Goal: Transaction & Acquisition: Purchase product/service

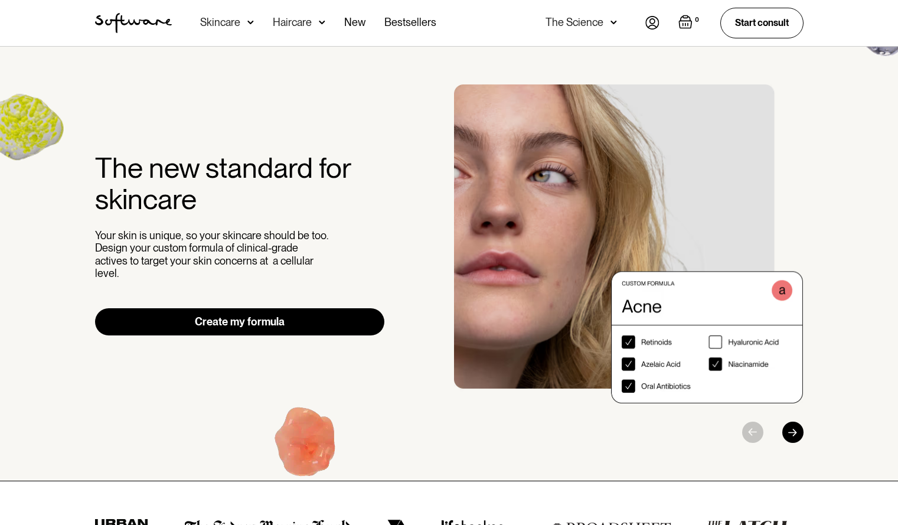
click at [235, 29] on div "Skincare" at bounding box center [227, 23] width 54 height 46
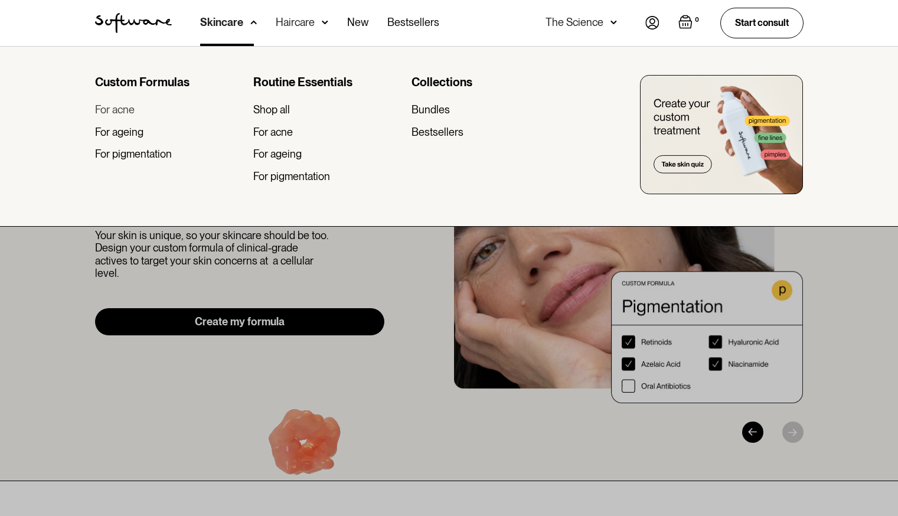
click at [121, 112] on div "For acne" at bounding box center [115, 109] width 40 height 13
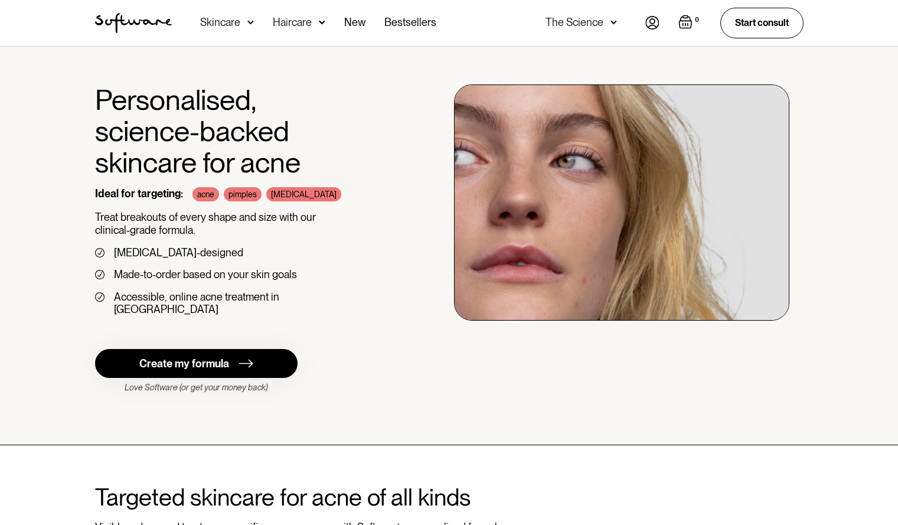
click at [226, 22] on div "Skincare" at bounding box center [220, 23] width 40 height 12
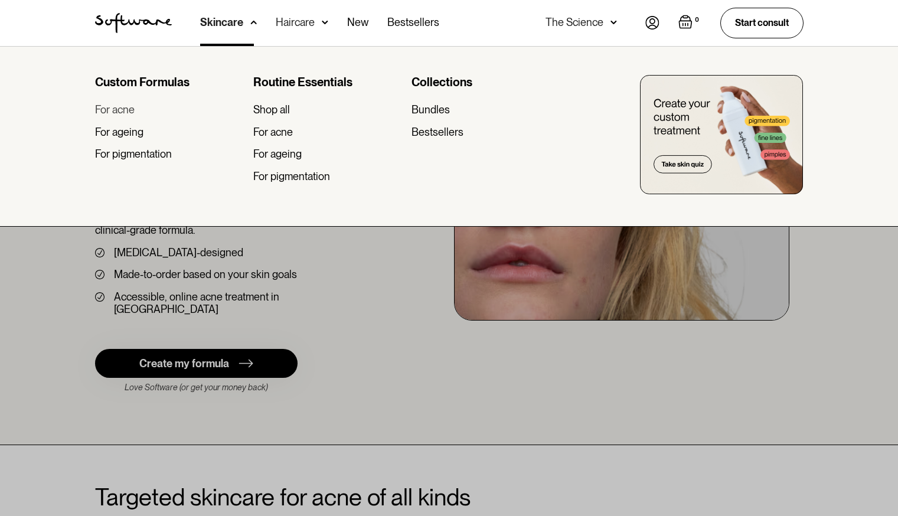
click at [133, 105] on div "For acne" at bounding box center [115, 109] width 40 height 13
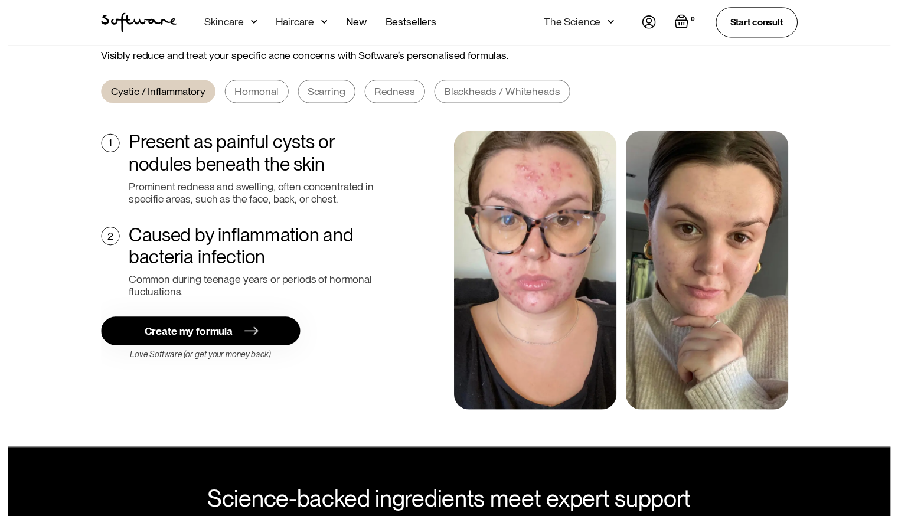
scroll to position [471, 0]
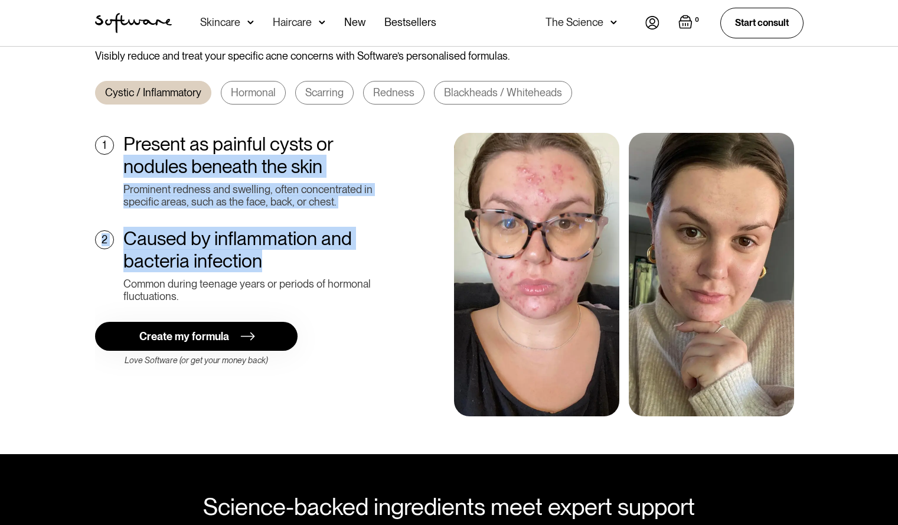
drag, startPoint x: 0, startPoint y: 0, endPoint x: 345, endPoint y: 96, distance: 358.1
click at [345, 96] on div "Cystic / Inflammatory Hormonal Scarring Redness Blackheads / Whiteheads 1 Prese…" at bounding box center [449, 248] width 709 height 335
click at [390, 156] on div "1 Present as painful cysts or nodules beneath the skin Prominent redness and sw…" at bounding box center [449, 274] width 709 height 283
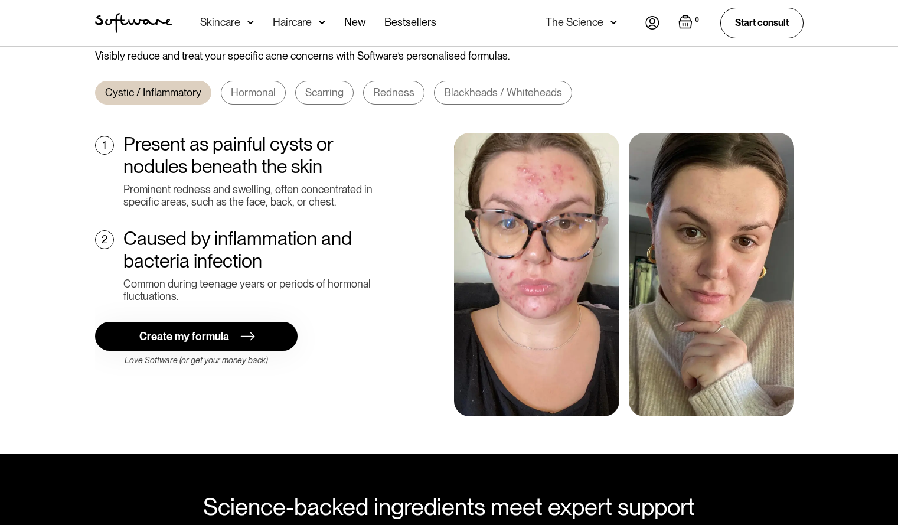
click at [240, 19] on div "Skincare" at bounding box center [227, 23] width 54 height 46
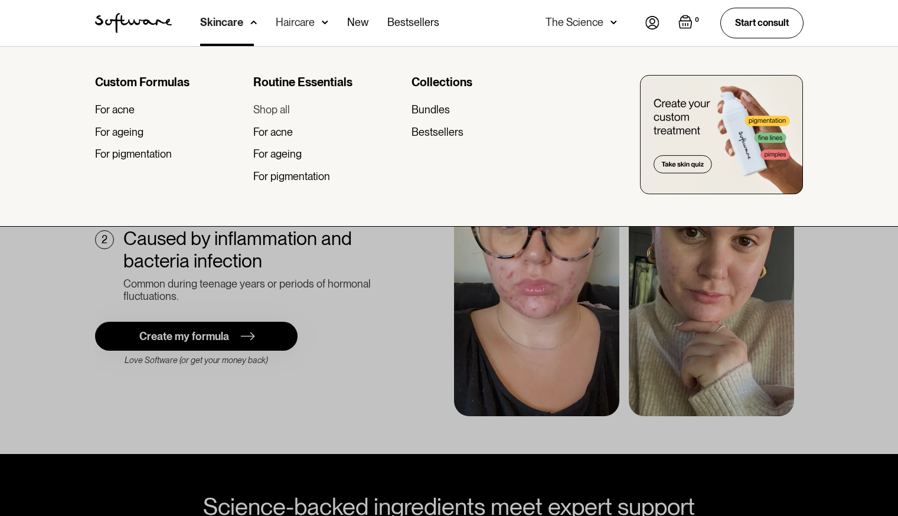
click at [282, 107] on div "Shop all" at bounding box center [271, 109] width 37 height 13
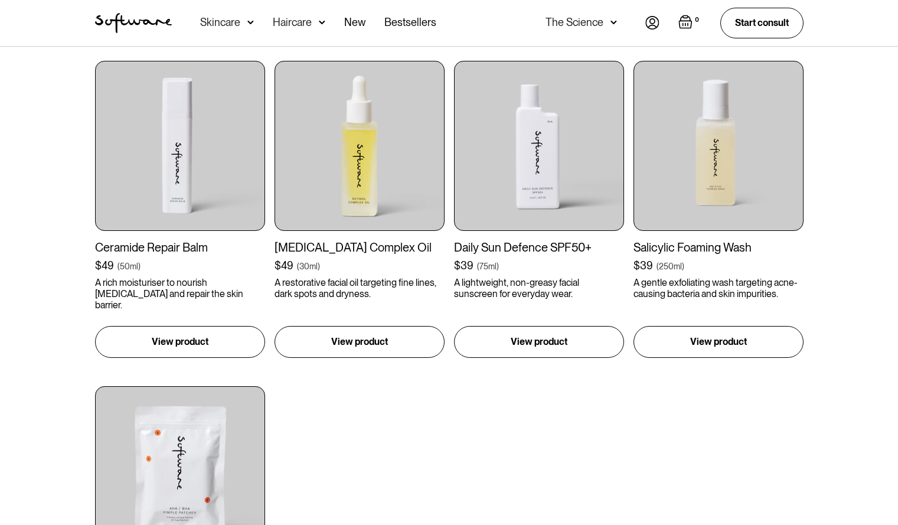
scroll to position [1209, 0]
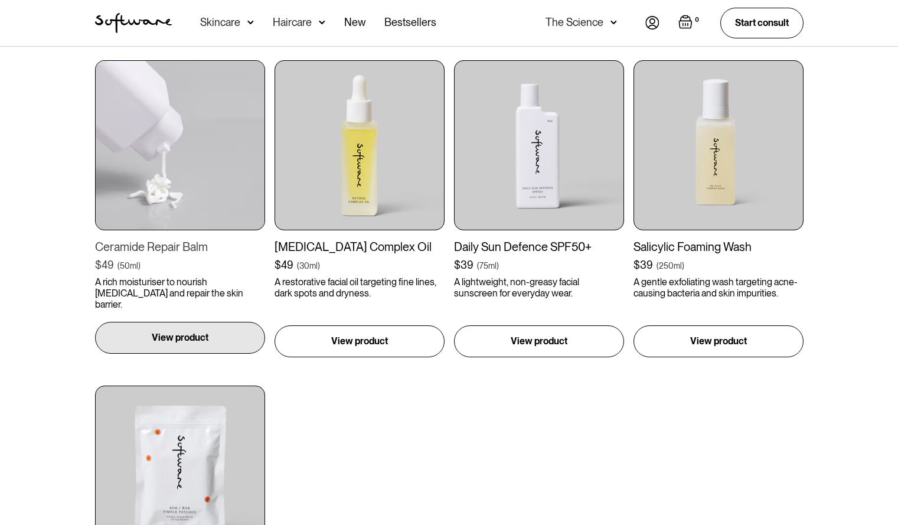
click at [188, 335] on p "View product" at bounding box center [180, 338] width 57 height 14
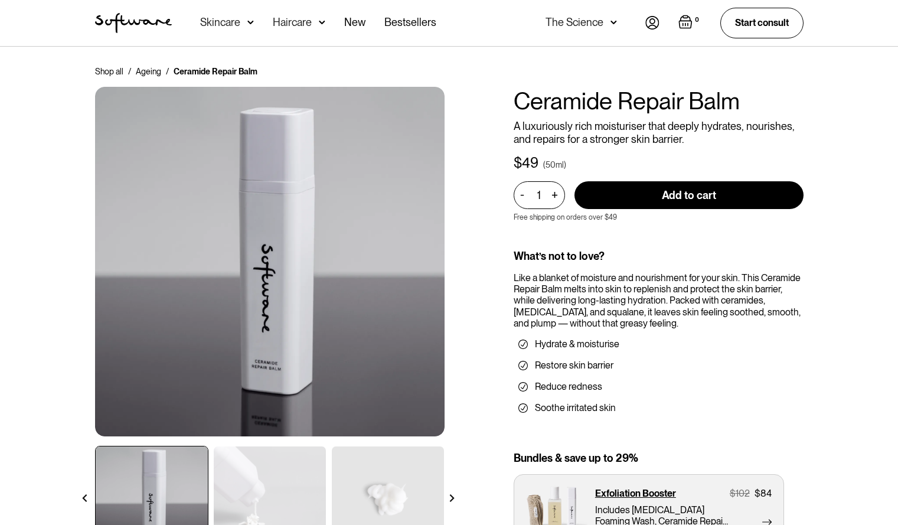
click at [628, 194] on input "Add to cart" at bounding box center [689, 195] width 229 height 28
type input "Add to cart"
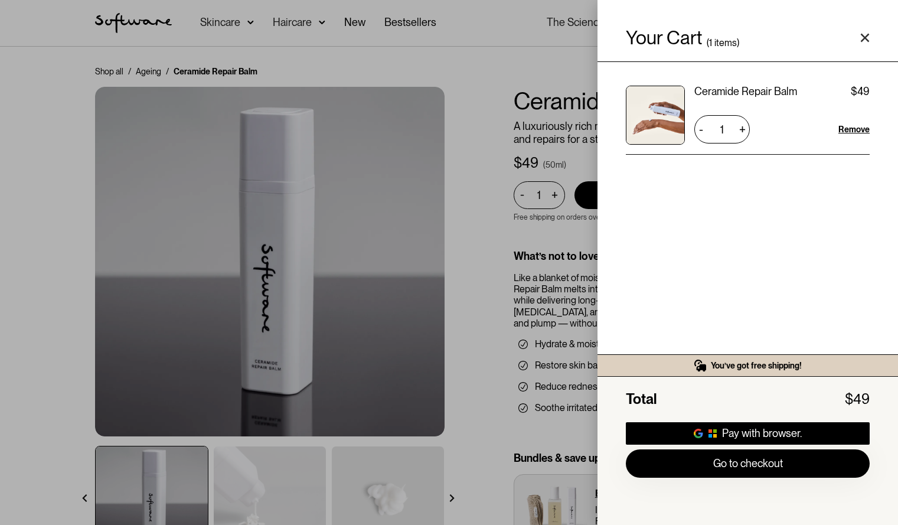
click at [865, 41] on icon "Close cart" at bounding box center [864, 37] width 9 height 9
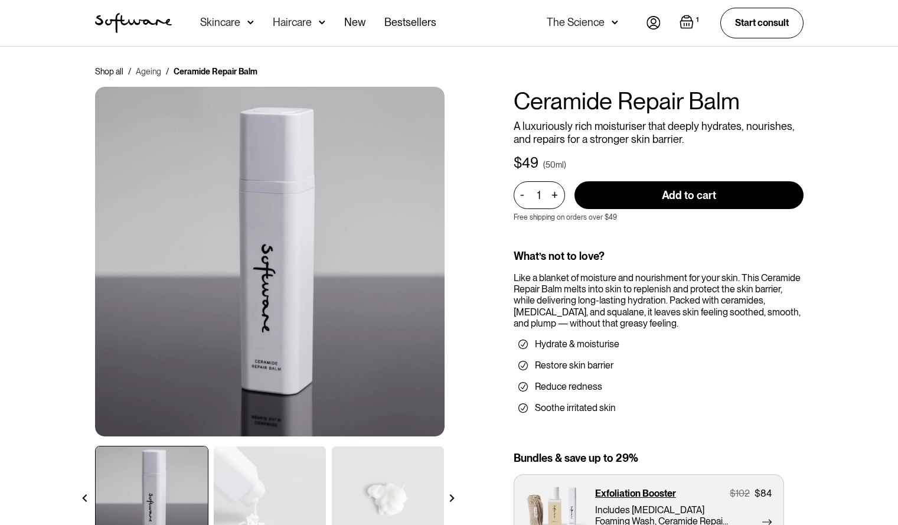
click at [148, 67] on link "Ageing" at bounding box center [148, 72] width 25 height 12
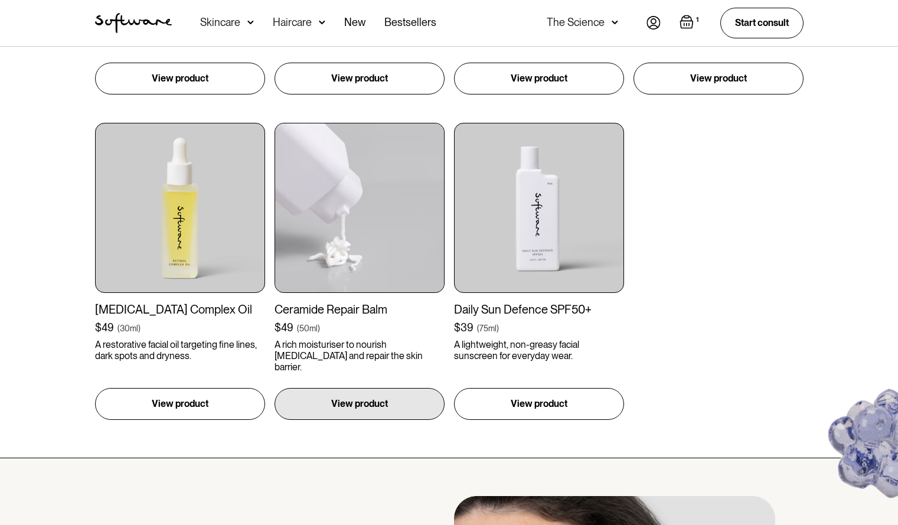
scroll to position [823, 0]
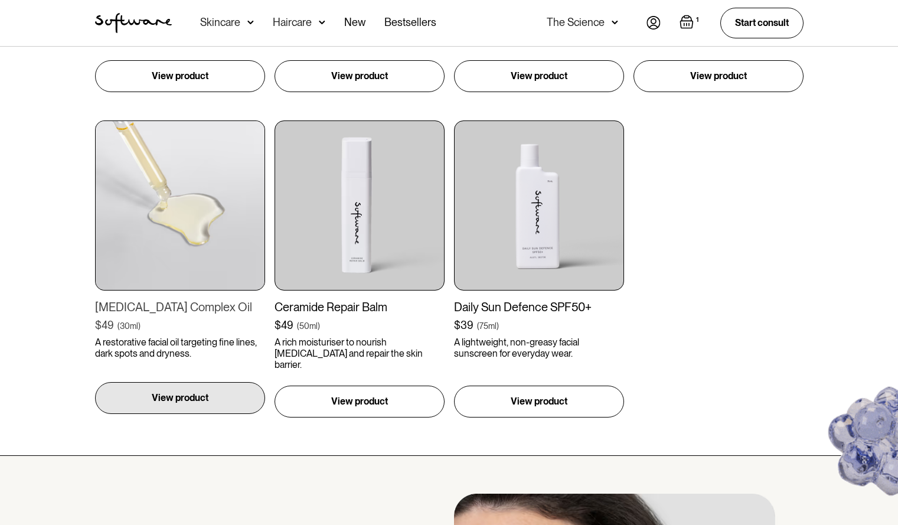
click at [175, 397] on p "View product" at bounding box center [180, 398] width 57 height 14
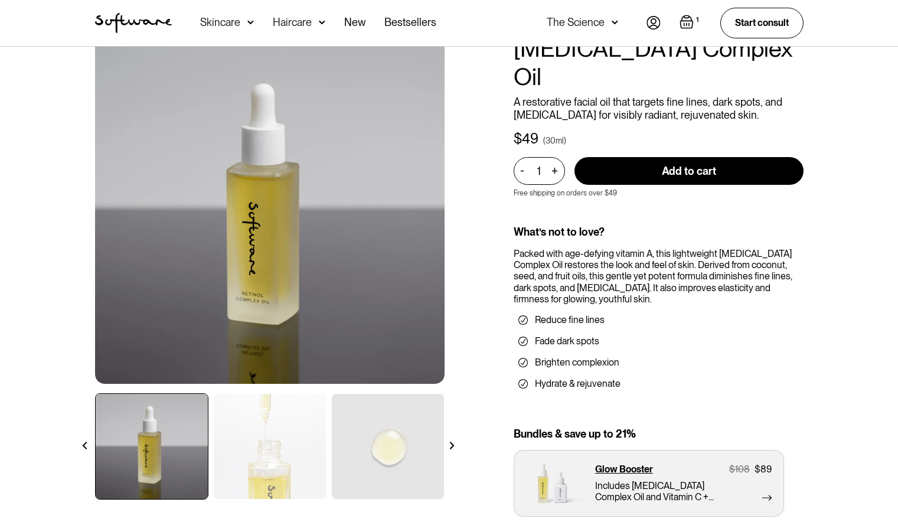
scroll to position [53, 0]
click at [690, 157] on input "Add to cart" at bounding box center [689, 171] width 229 height 28
type input "Add to cart"
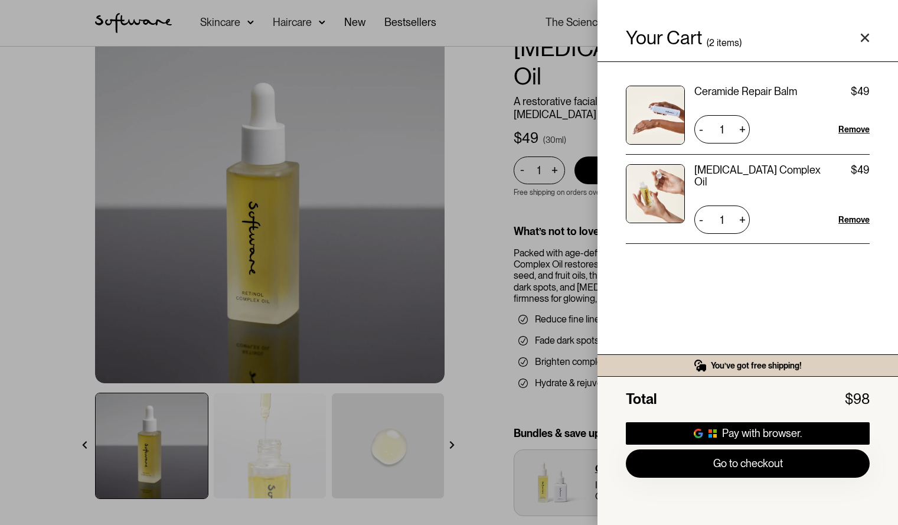
click at [865, 38] on polygon "Close cart" at bounding box center [865, 38] width 9 height 9
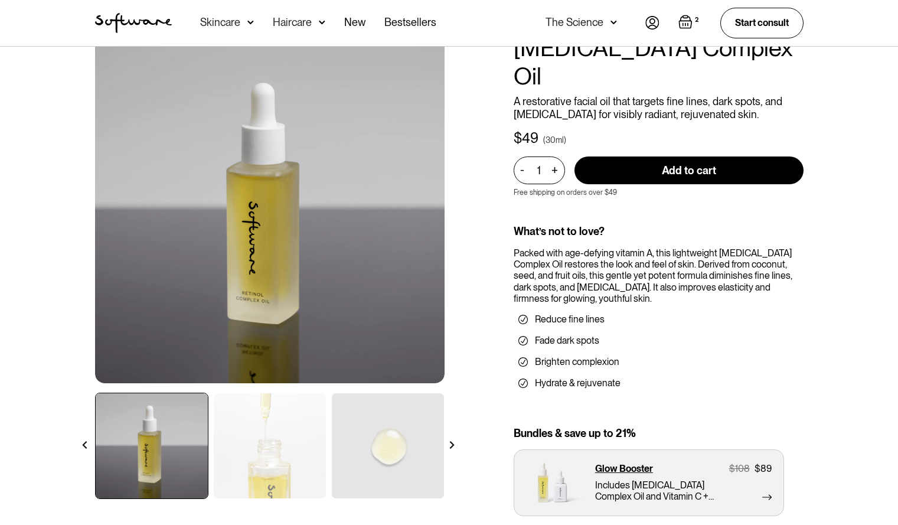
scroll to position [0, 0]
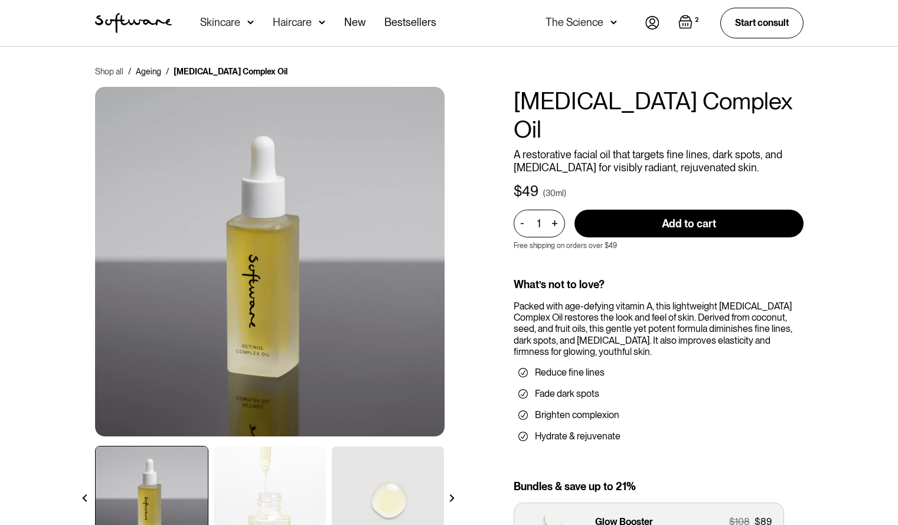
click at [115, 72] on link "Shop all" at bounding box center [109, 72] width 28 height 12
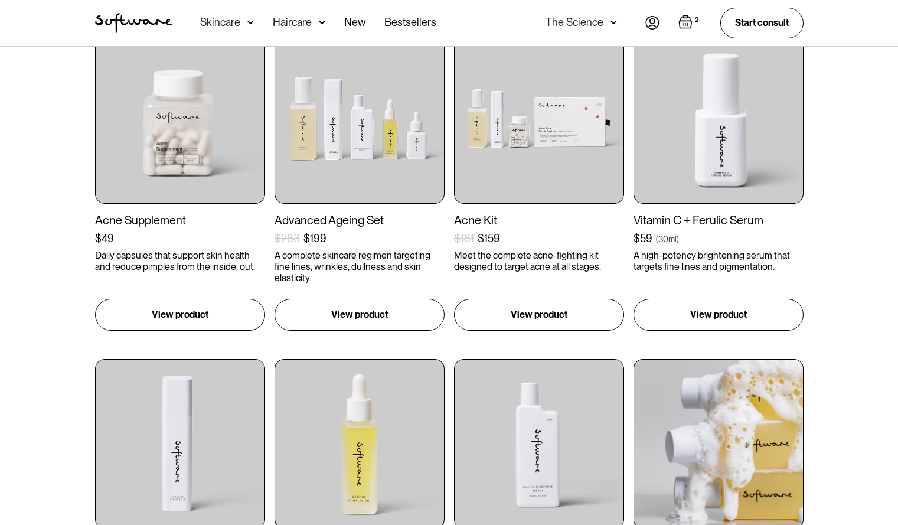
scroll to position [909, 0]
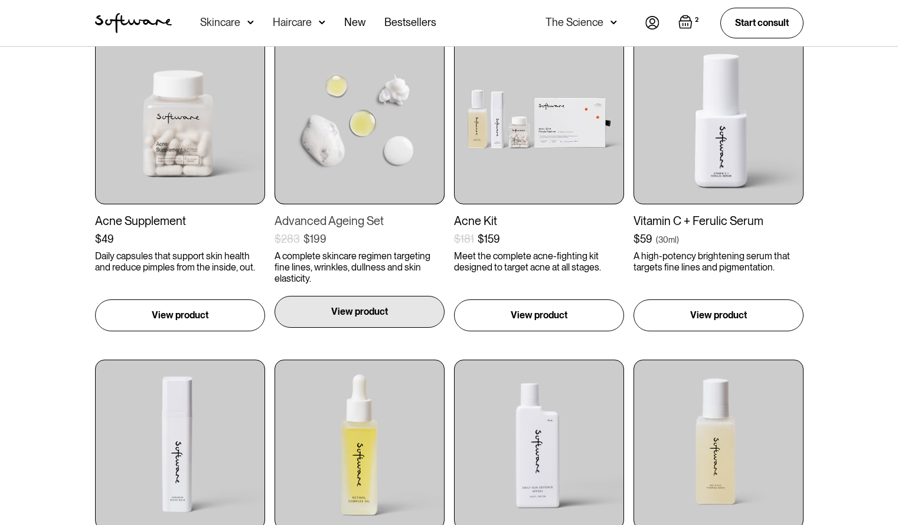
click at [399, 299] on div "View product" at bounding box center [360, 312] width 170 height 32
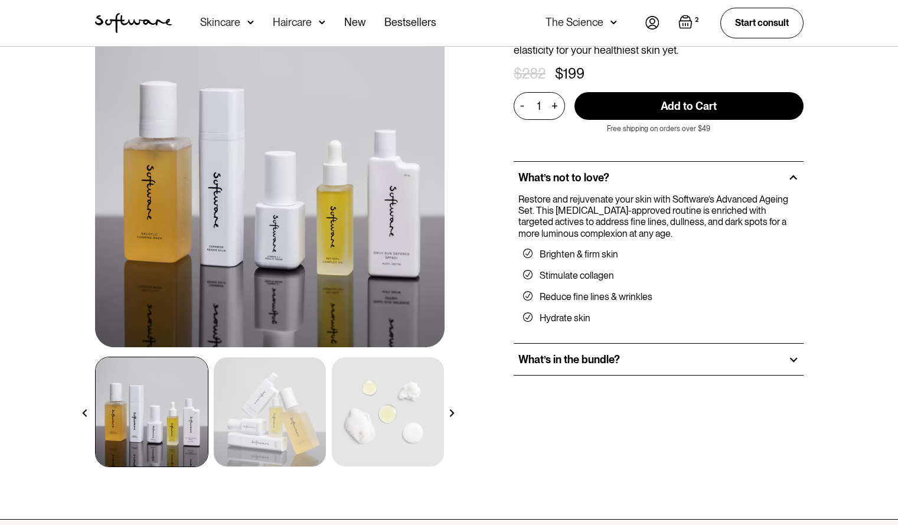
scroll to position [90, 0]
click at [634, 362] on div "What’s in the bundle?" at bounding box center [659, 359] width 290 height 32
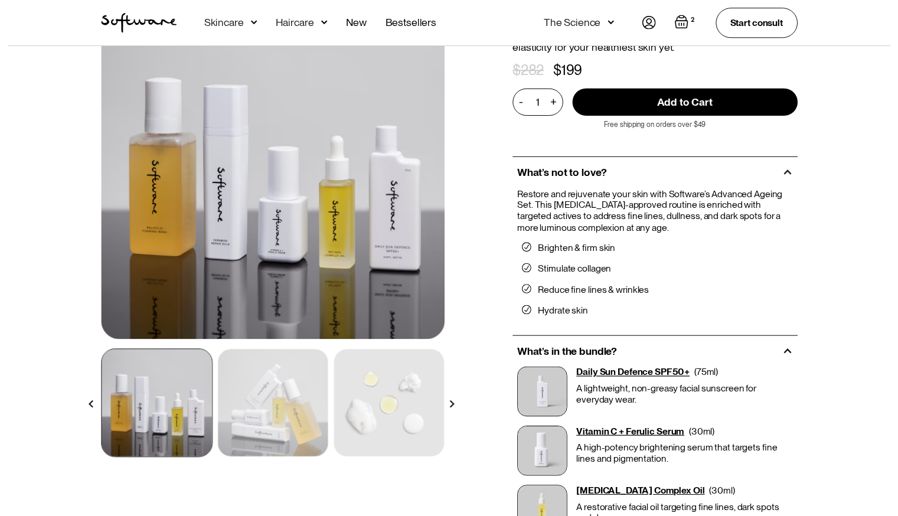
scroll to position [91, 0]
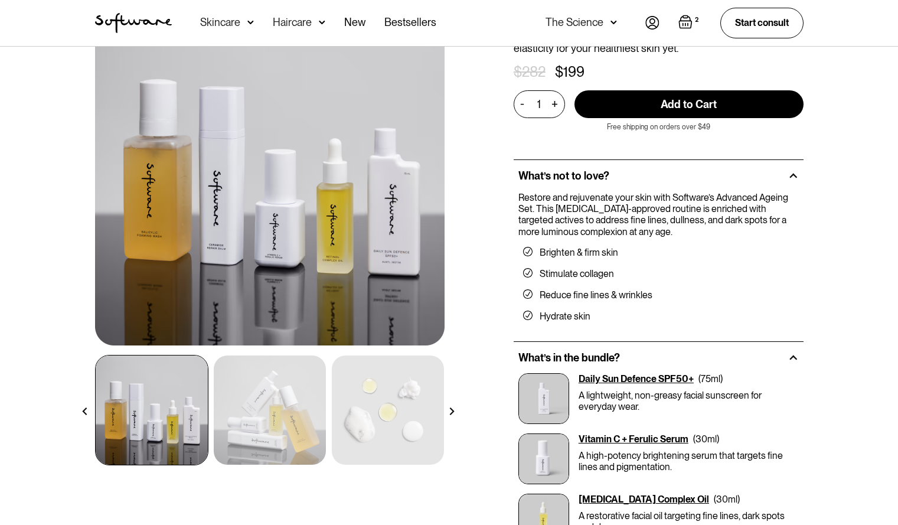
click at [748, 104] on input "Add to Cart" at bounding box center [689, 104] width 229 height 28
click at [686, 22] on img "Open cart containing 2 items" at bounding box center [686, 22] width 14 height 14
type input "Add to Cart"
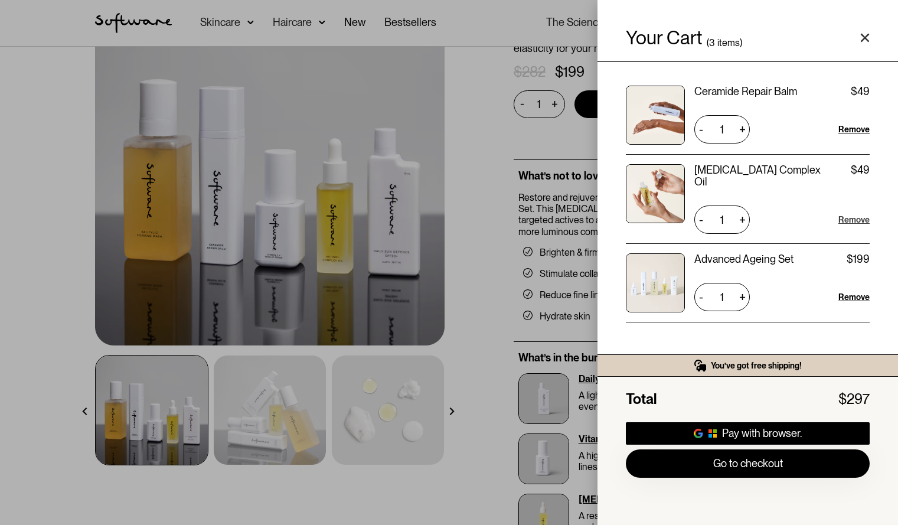
click at [849, 214] on div "Remove" at bounding box center [854, 220] width 31 height 12
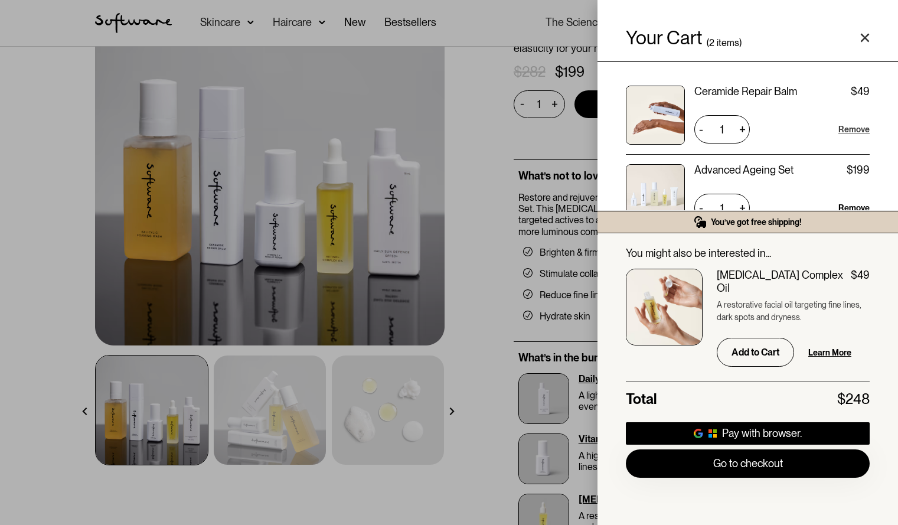
click at [855, 128] on div "Remove" at bounding box center [854, 129] width 31 height 12
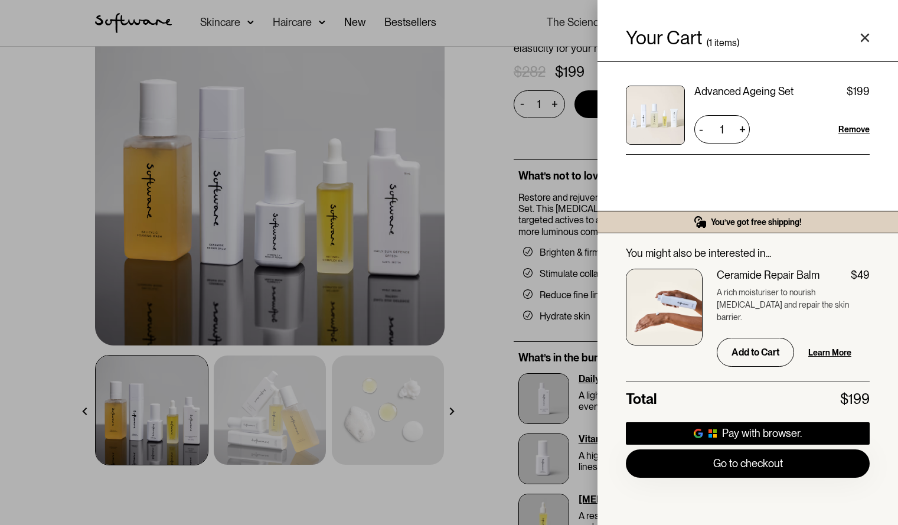
click at [863, 38] on icon "Close cart" at bounding box center [864, 37] width 9 height 9
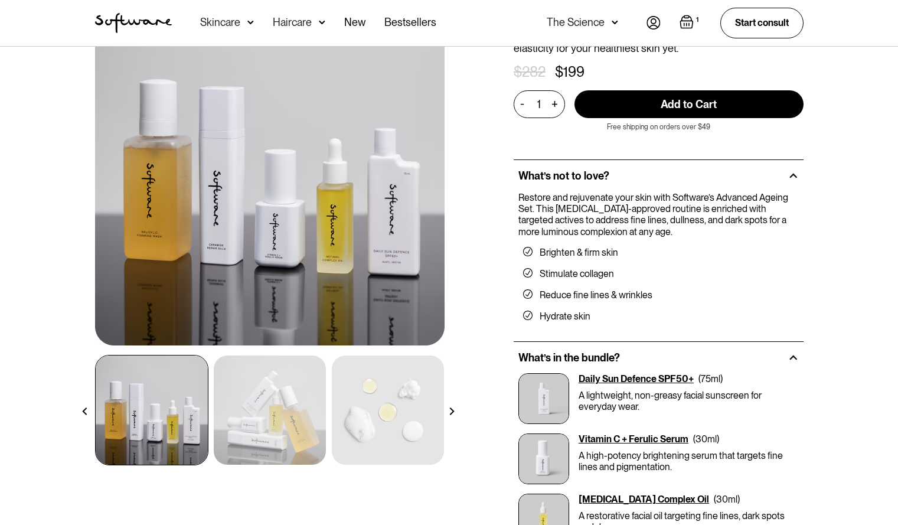
click at [309, 21] on div "Haircare" at bounding box center [292, 23] width 39 height 12
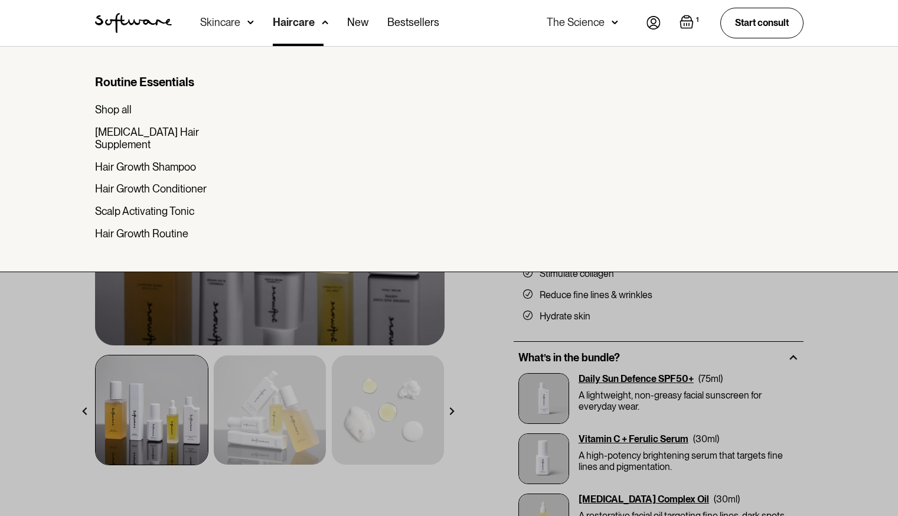
click at [309, 21] on div "Haircare" at bounding box center [294, 23] width 42 height 12
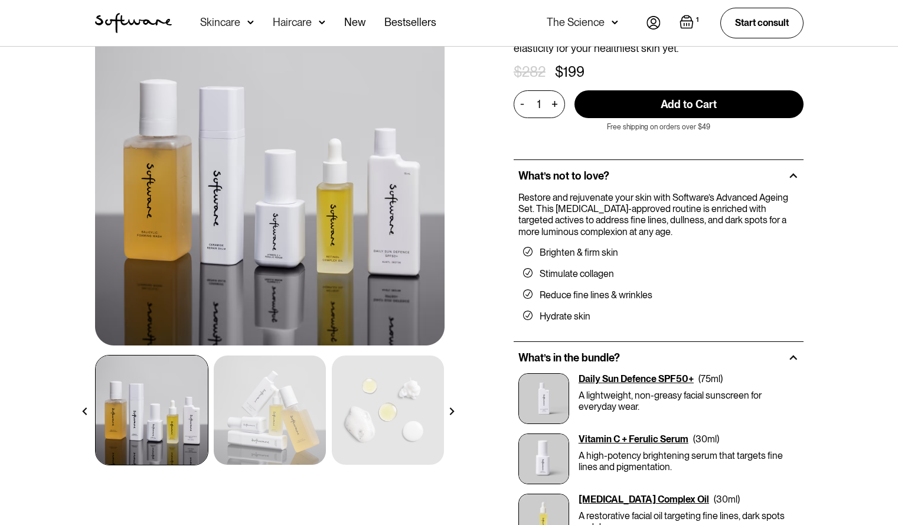
click at [247, 20] on img at bounding box center [250, 23] width 6 height 12
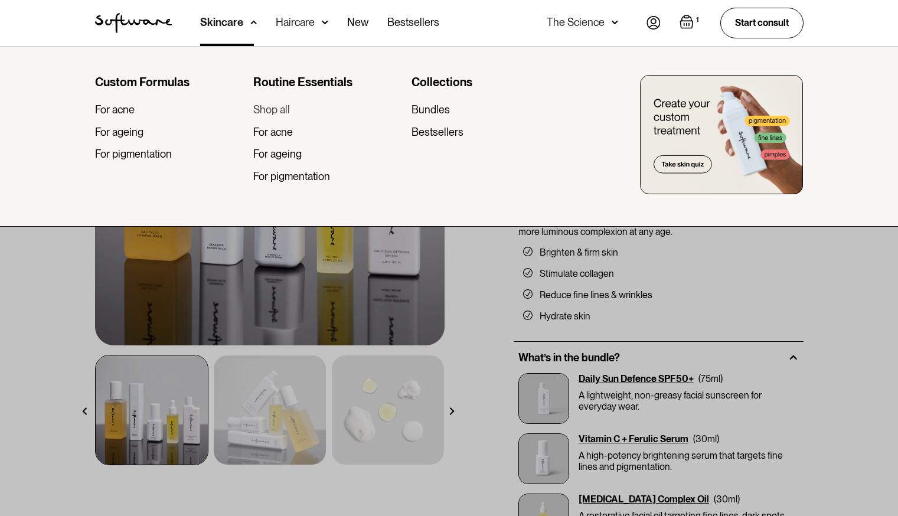
click at [270, 112] on div "Shop all" at bounding box center [271, 109] width 37 height 13
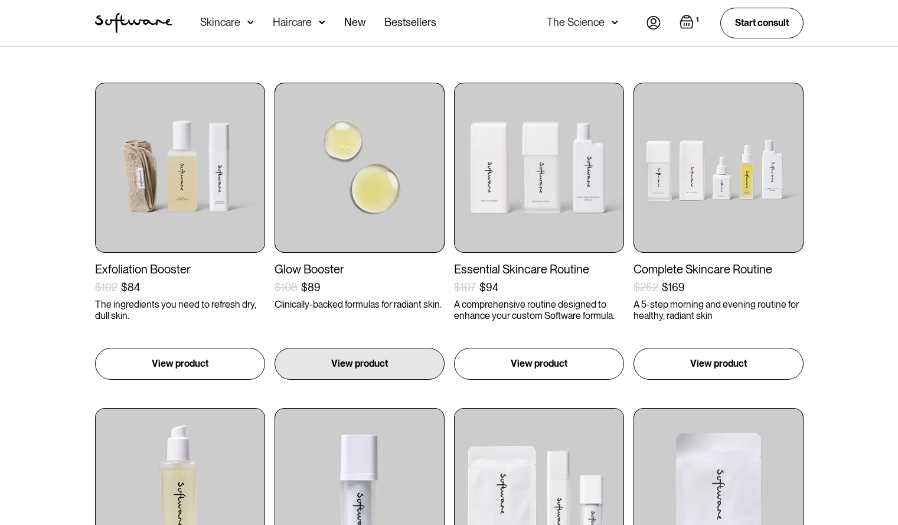
scroll to position [211, 0]
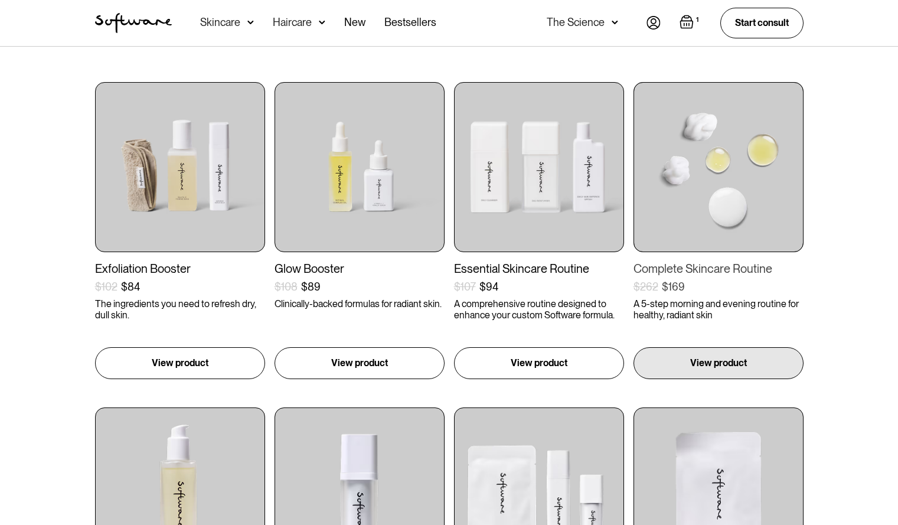
click at [733, 249] on img at bounding box center [719, 167] width 170 height 170
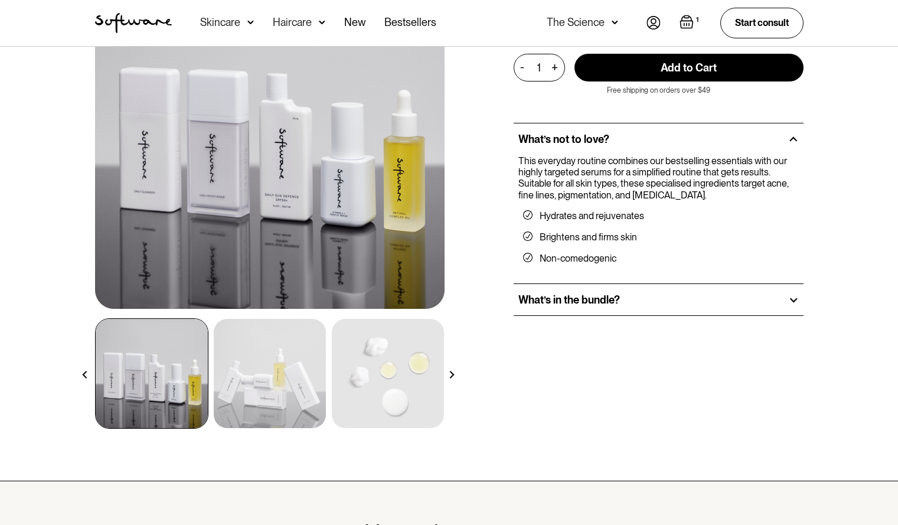
scroll to position [126, 0]
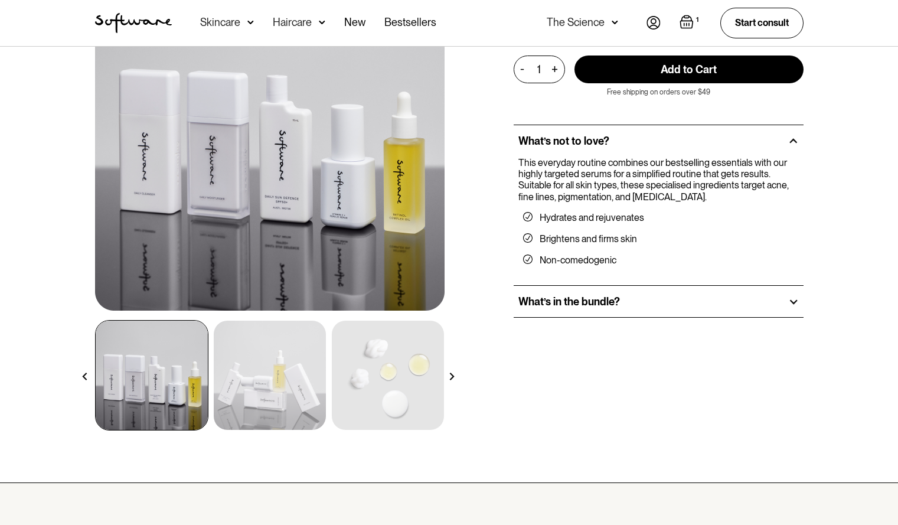
click at [661, 292] on div "What’s in the bundle?" at bounding box center [659, 302] width 290 height 32
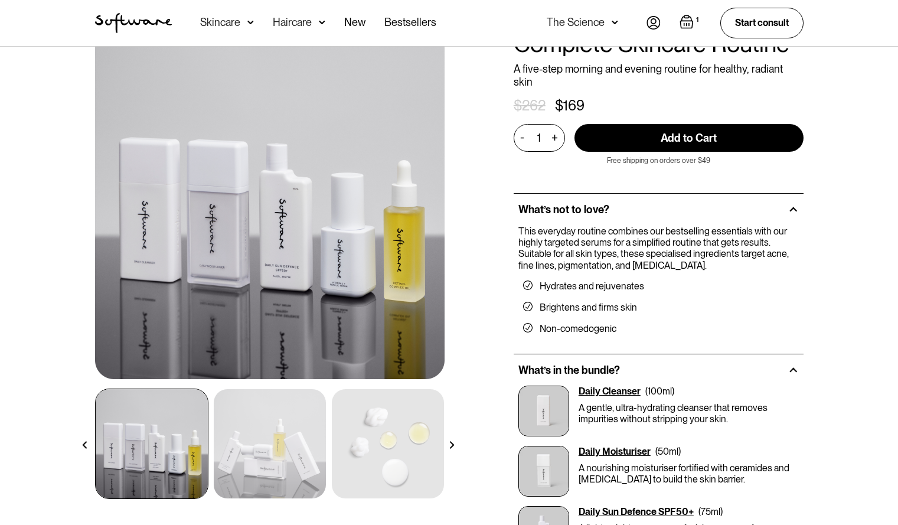
scroll to position [0, 0]
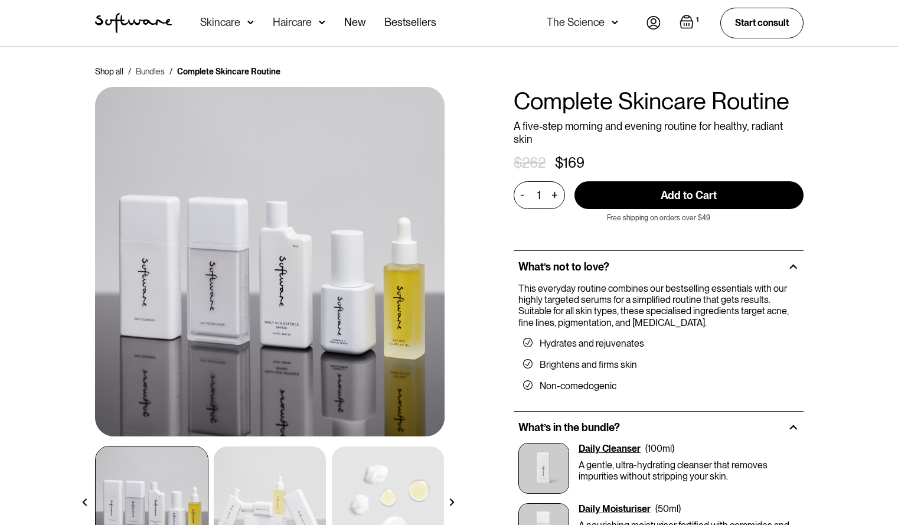
click at [154, 69] on link "Bundles" at bounding box center [150, 72] width 29 height 12
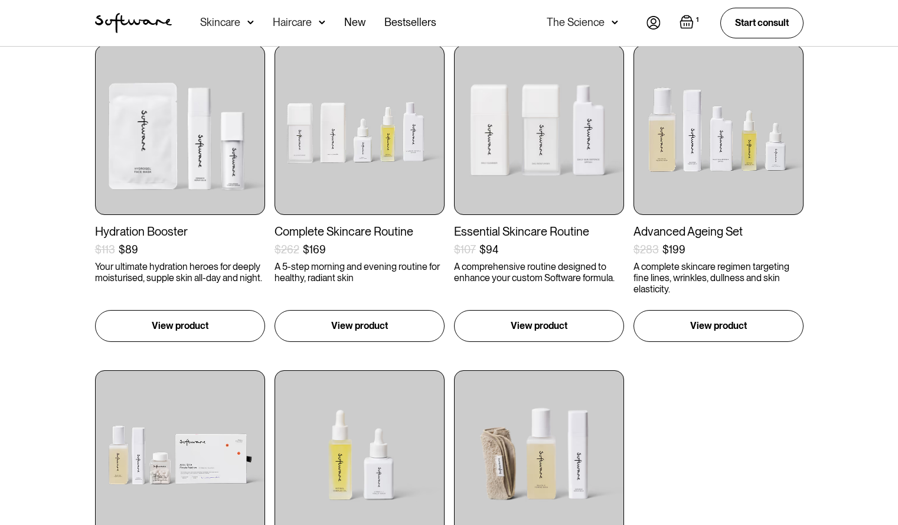
scroll to position [249, 0]
click at [690, 23] on img "Open cart containing 1 items" at bounding box center [687, 22] width 14 height 14
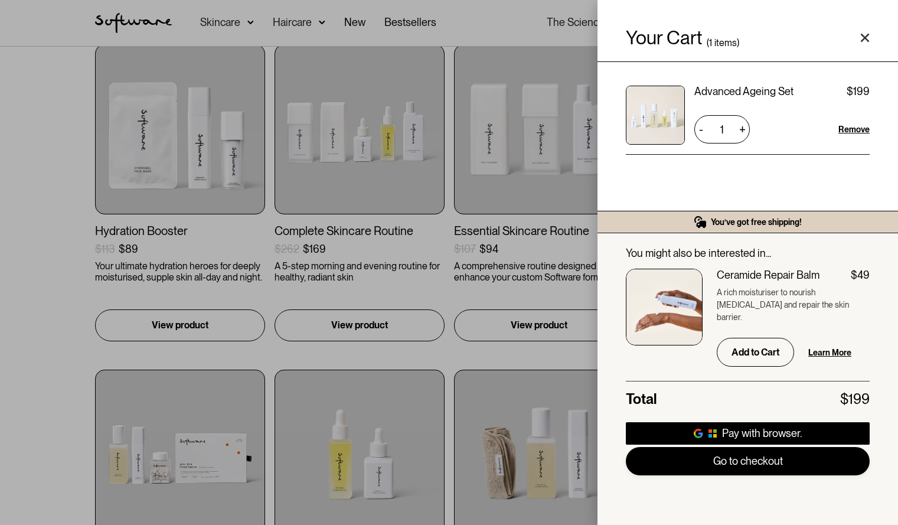
click at [746, 466] on link "Go to checkout" at bounding box center [748, 461] width 244 height 28
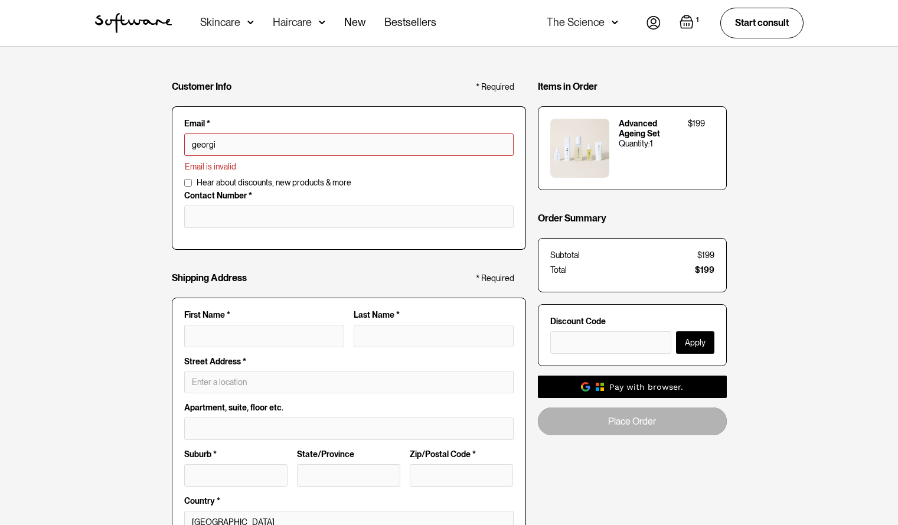
type input "[EMAIL_ADDRESS][DOMAIN_NAME]"
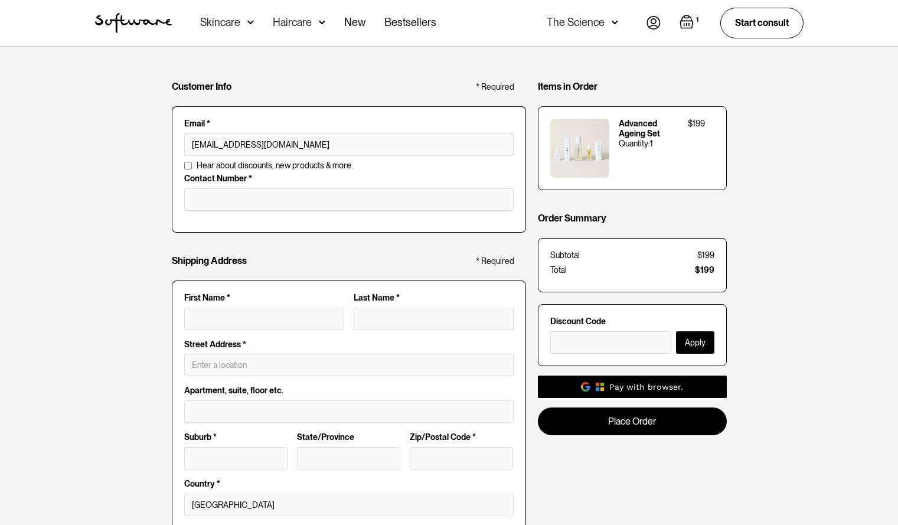
click at [265, 220] on fieldset "Hear about discounts, new products & more Contact Number *" at bounding box center [349, 197] width 354 height 72
click at [266, 197] on input "tel" at bounding box center [349, 199] width 330 height 22
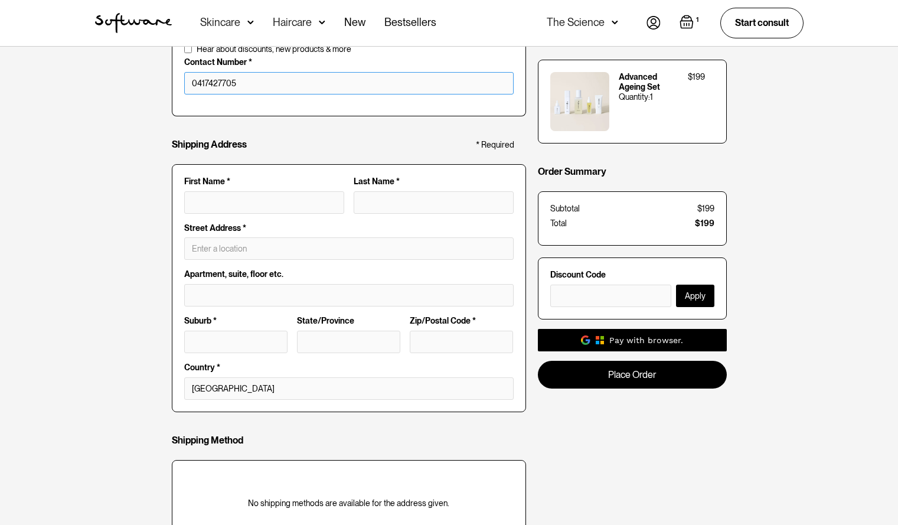
scroll to position [117, 0]
type input "0417427705"
click at [298, 208] on input "First Name *" at bounding box center [264, 202] width 160 height 22
type input "G"
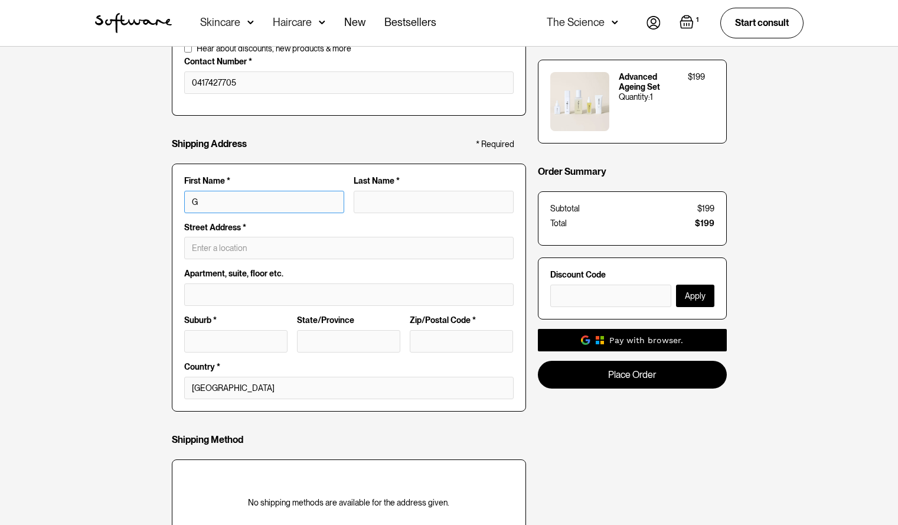
type input "Ge"
type input "Geo"
type input "Geor"
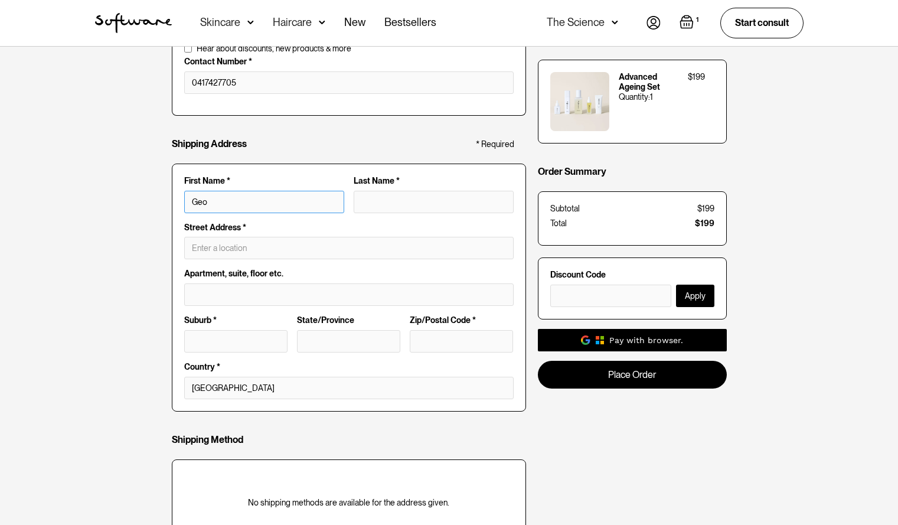
type input "Geor"
type input "[PERSON_NAME]"
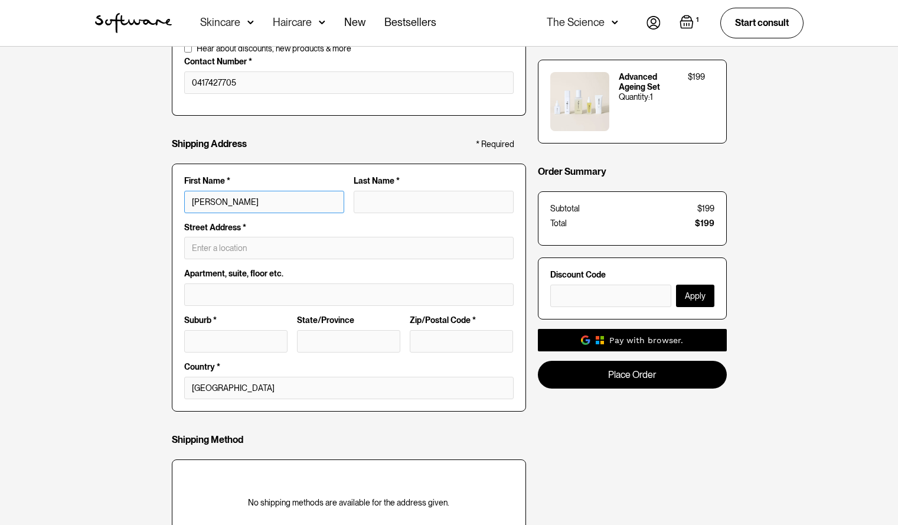
type input "[US_STATE]"
type input "[US_STATE] \"
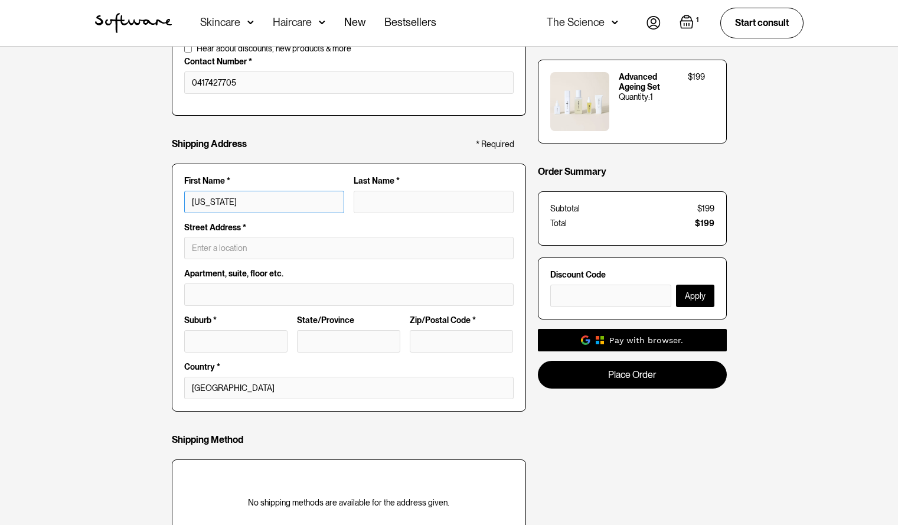
type input "[US_STATE] \"
type input "[US_STATE]"
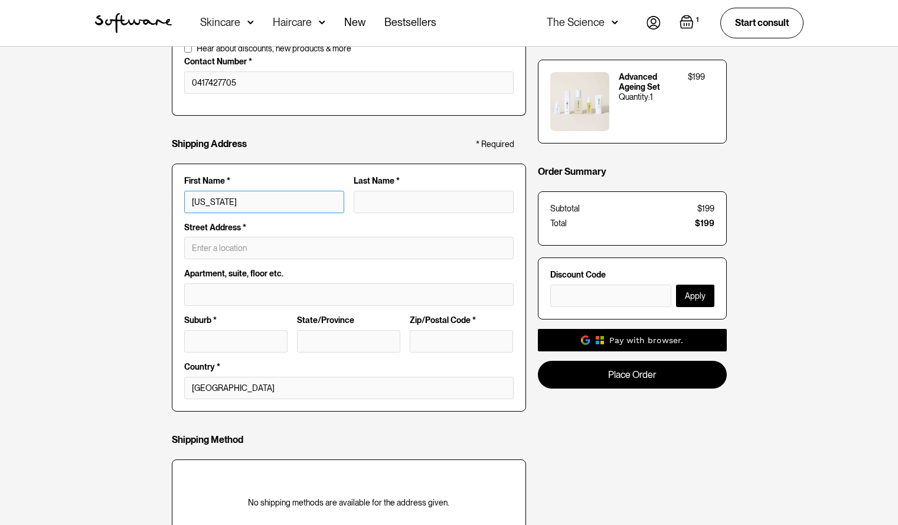
type input "[US_STATE]"
type input "P"
type input "[US_STATE] P"
type input "Pe"
type input "[US_STATE] Pe"
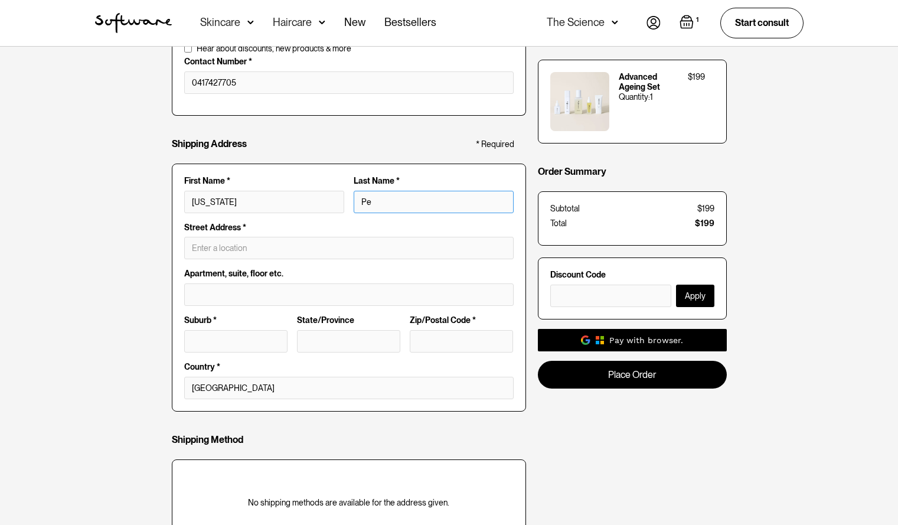
type input "Pea"
type input "[US_STATE] Pea"
type input "Pear"
type input "[US_STATE] Pear"
type input "Pears"
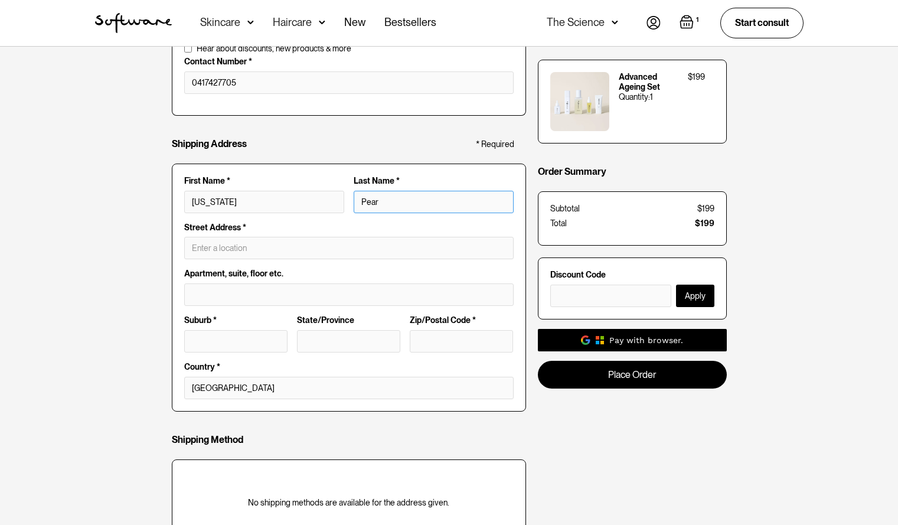
type input "[US_STATE] Pears"
type input "Pearso"
type input "[US_STATE][PERSON_NAME]"
type input "[PERSON_NAME]"
type input "[US_STATE][PERSON_NAME]"
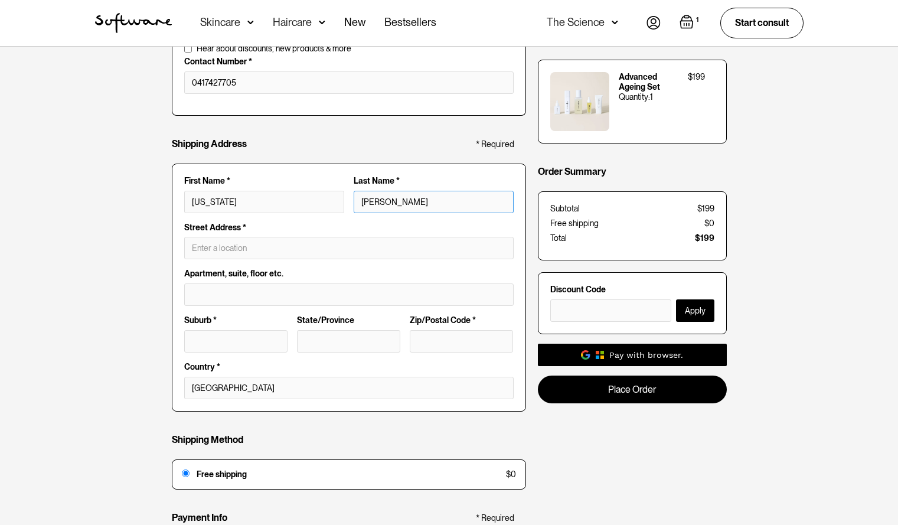
type input "[PERSON_NAME]"
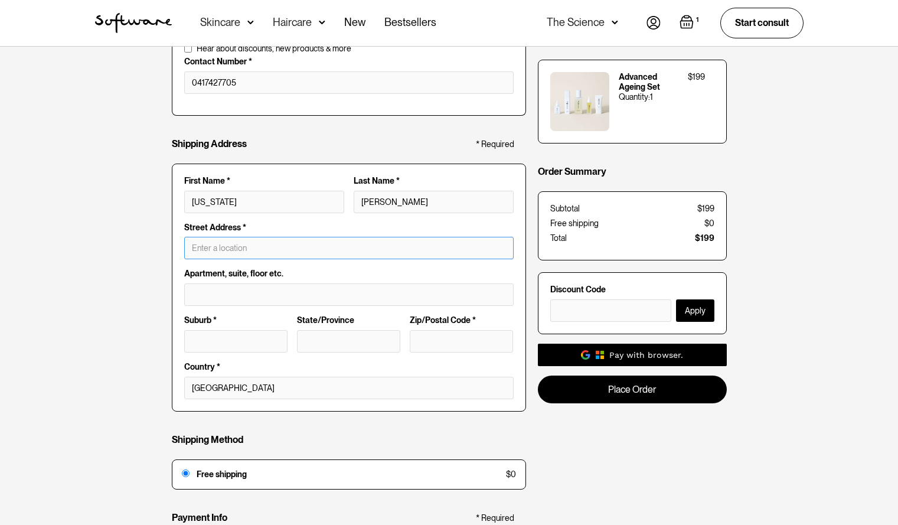
click at [232, 244] on input "text" at bounding box center [349, 248] width 330 height 22
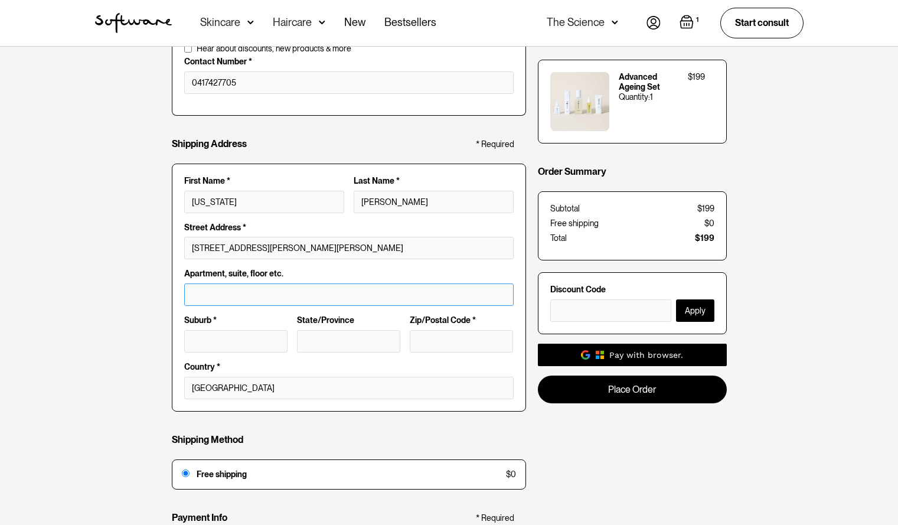
type input "[STREET_ADDRESS][PERSON_NAME]"
type input "[GEOGRAPHIC_DATA]"
type input "QLD"
type input "4520"
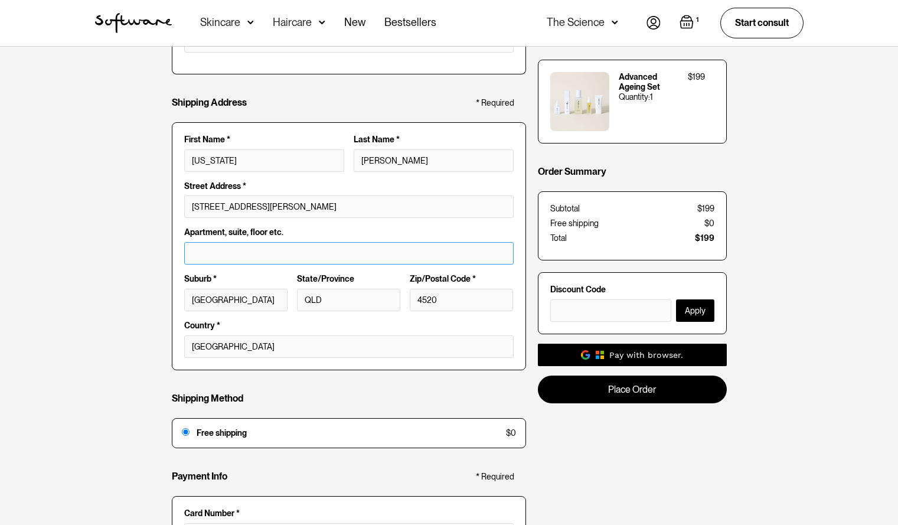
scroll to position [0, 0]
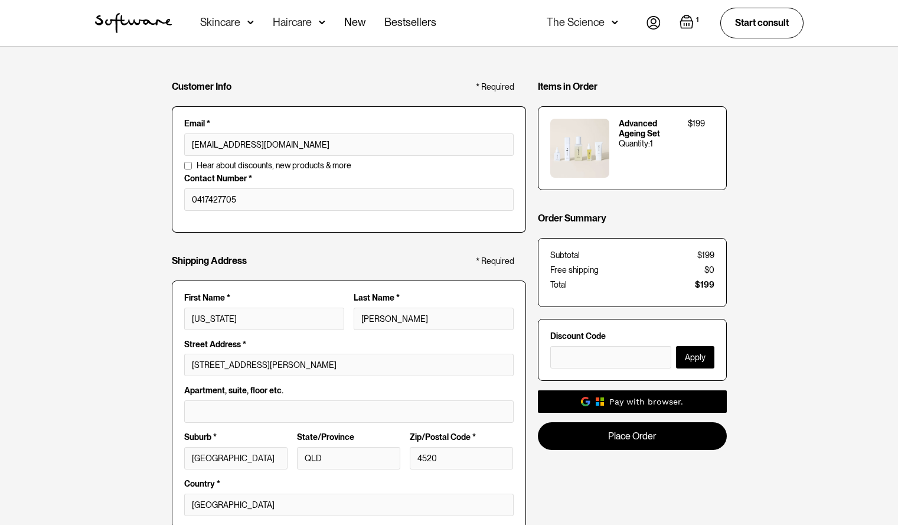
click at [692, 18] on img "Open cart containing 1 items" at bounding box center [687, 22] width 14 height 14
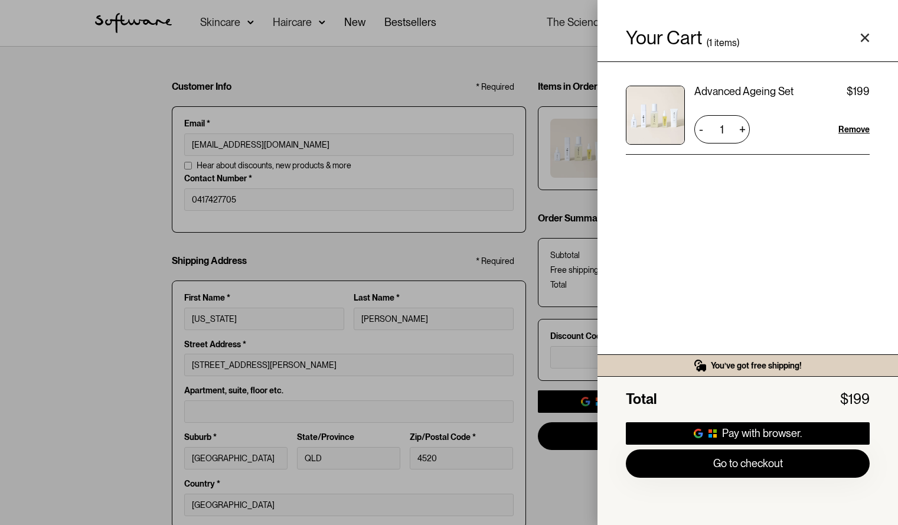
click at [738, 86] on div "Advanced Ageing Set" at bounding box center [744, 92] width 99 height 12
click at [868, 35] on polygon "Close cart" at bounding box center [865, 38] width 9 height 9
